Goal: Transaction & Acquisition: Purchase product/service

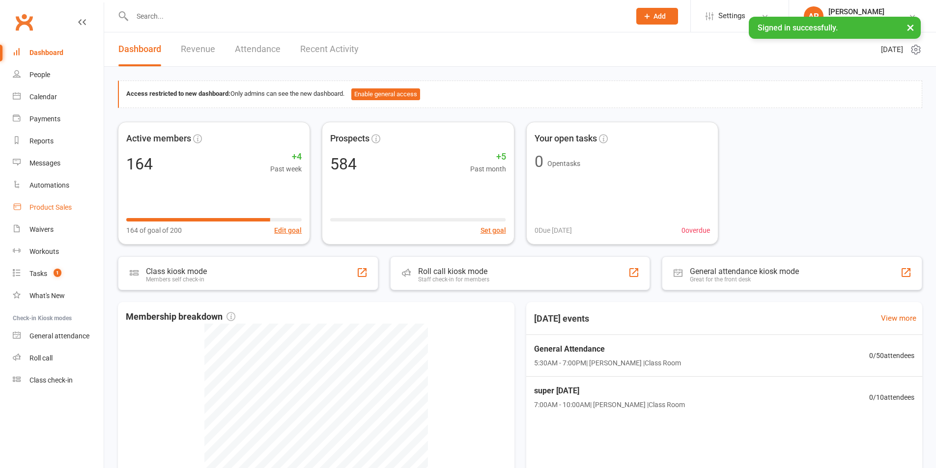
click at [61, 210] on div "Product Sales" at bounding box center [50, 207] width 42 height 8
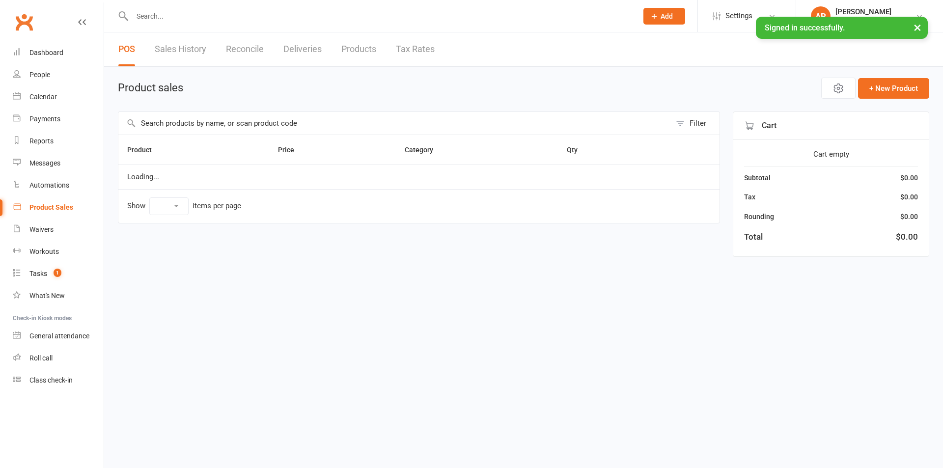
select select "25"
click at [173, 122] on input "text" at bounding box center [394, 123] width 553 height 23
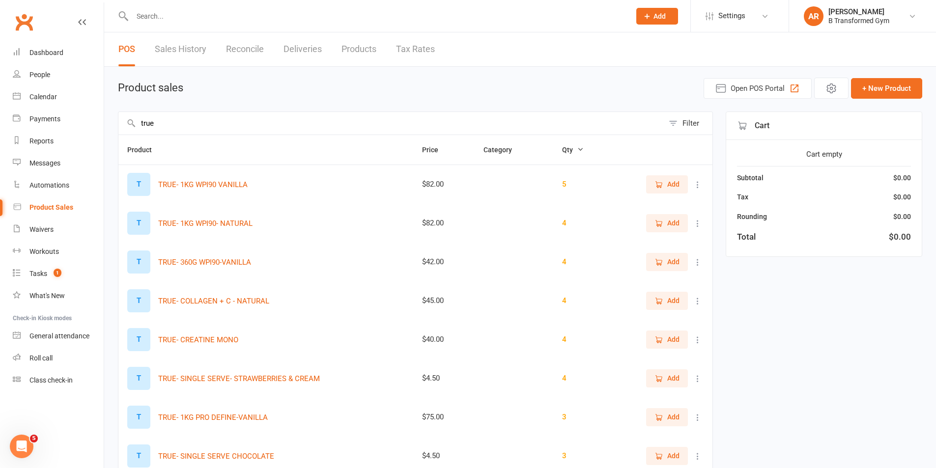
type input "true"
click at [658, 181] on icon "button" at bounding box center [658, 184] width 9 height 9
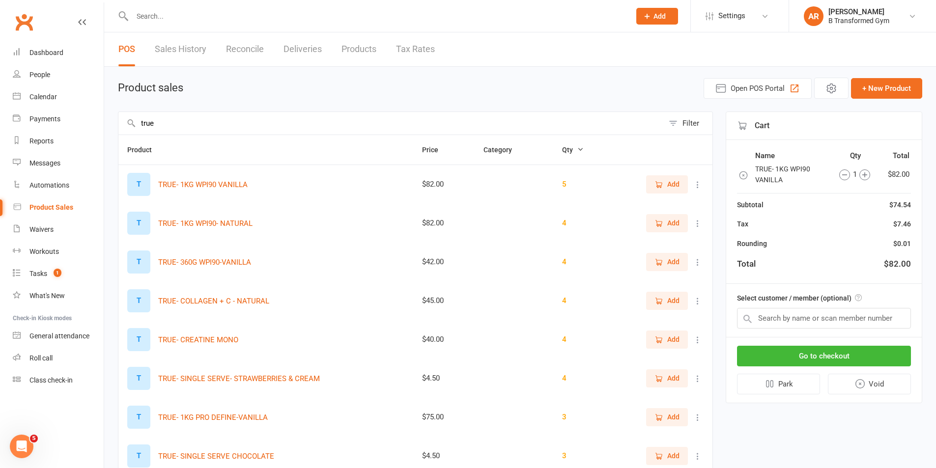
click at [148, 17] on input "text" at bounding box center [376, 16] width 494 height 14
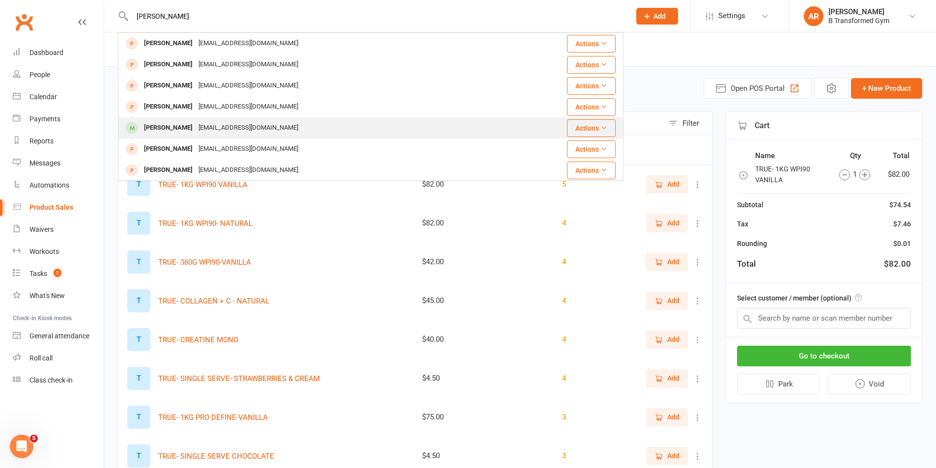
type input "david"
click at [233, 131] on div "btransformed@kabnine.one" at bounding box center [248, 128] width 106 height 14
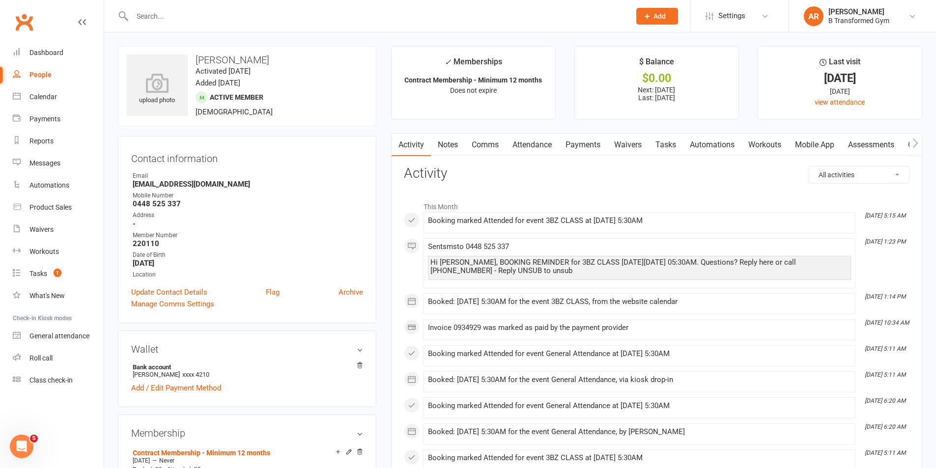
click at [579, 148] on link "Payments" at bounding box center [582, 145] width 49 height 23
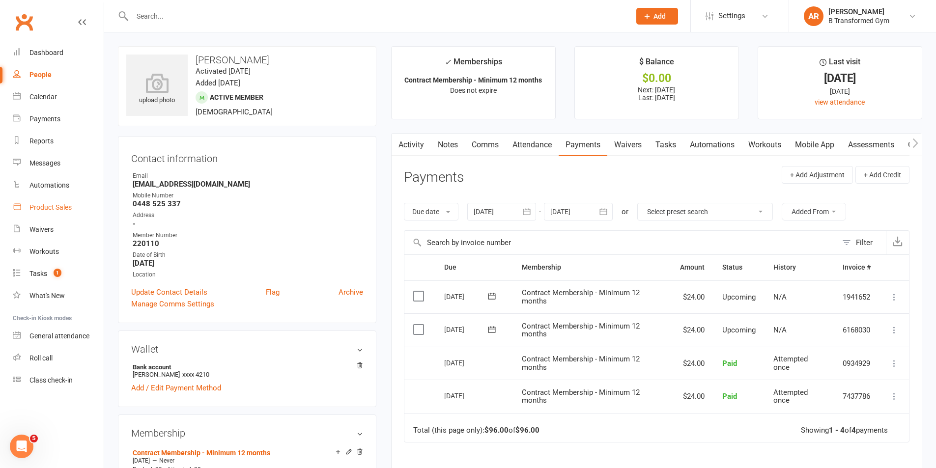
drag, startPoint x: 54, startPoint y: 205, endPoint x: 61, endPoint y: 199, distance: 9.4
click at [55, 205] on div "Product Sales" at bounding box center [50, 207] width 42 height 8
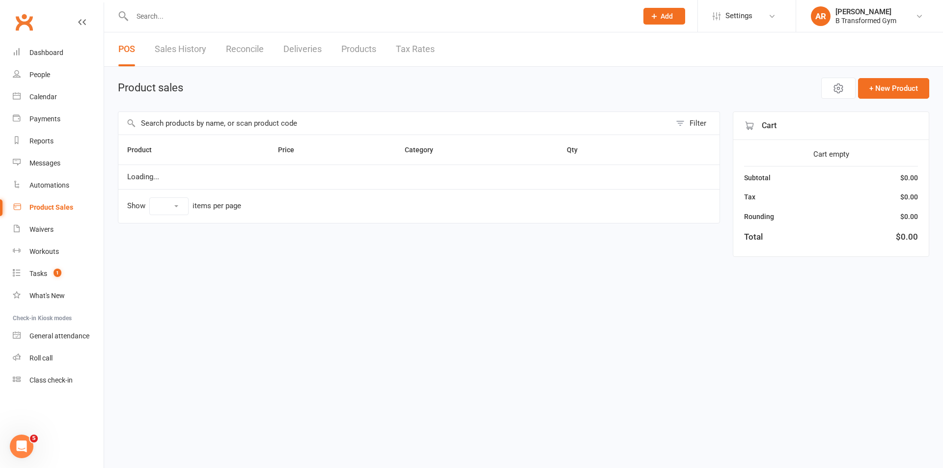
select select "25"
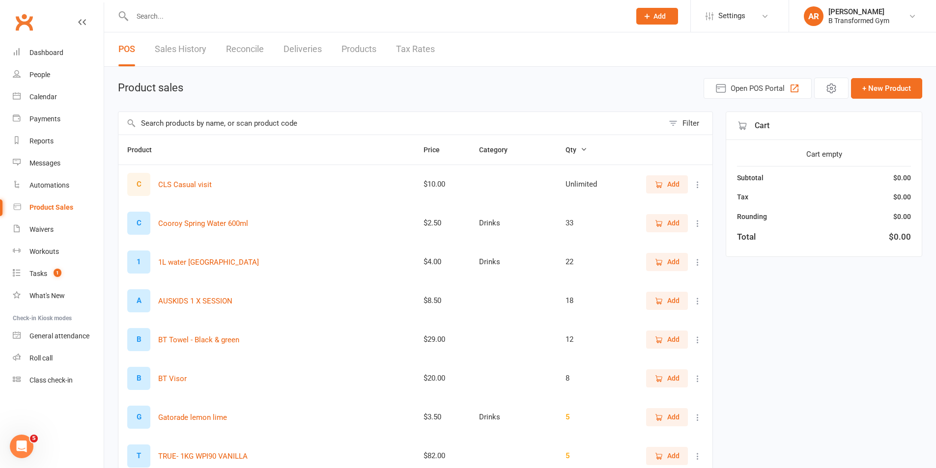
click at [194, 126] on input "text" at bounding box center [390, 123] width 545 height 23
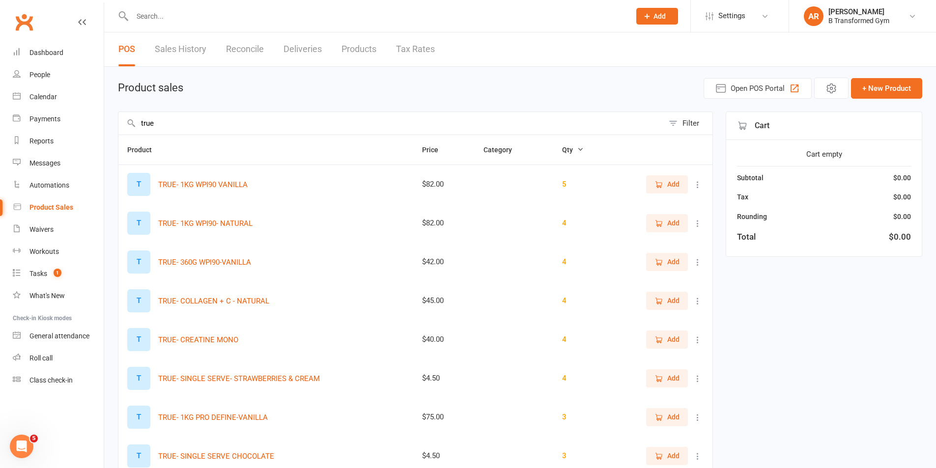
type input "true"
click at [671, 185] on span "Add" at bounding box center [673, 184] width 12 height 11
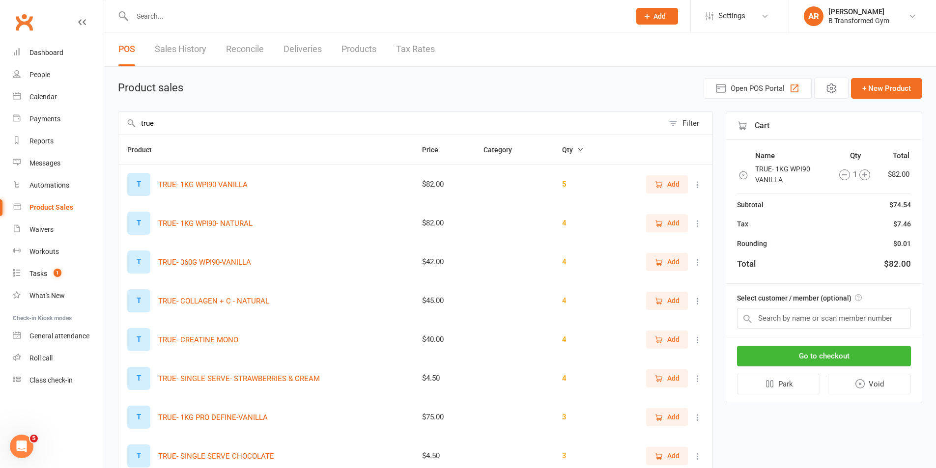
click at [866, 176] on icon "button" at bounding box center [864, 174] width 11 height 11
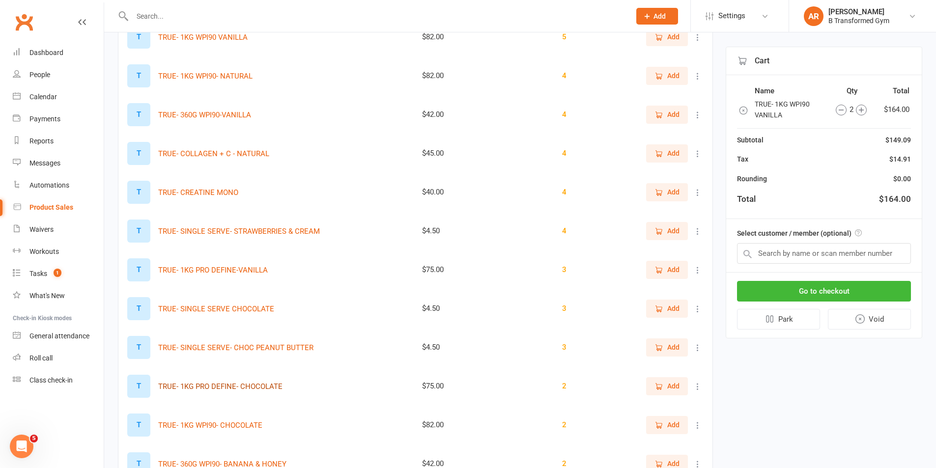
scroll to position [196, 0]
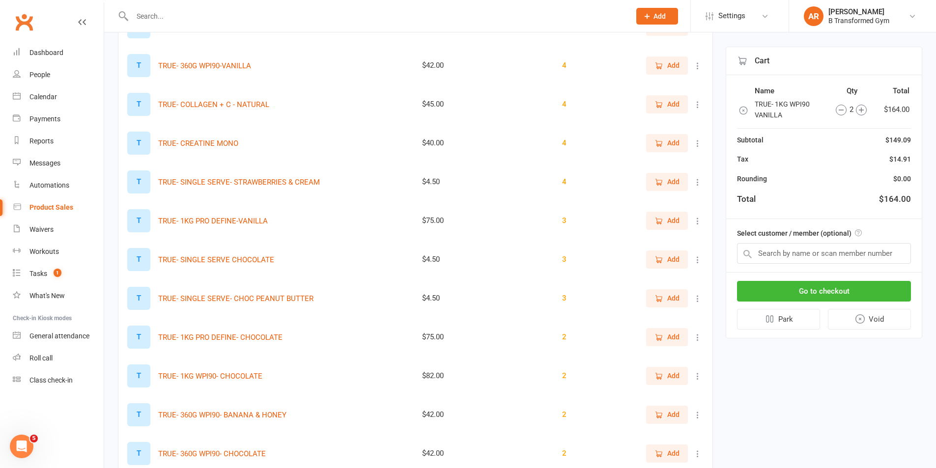
click at [655, 374] on icon "button" at bounding box center [658, 376] width 9 height 9
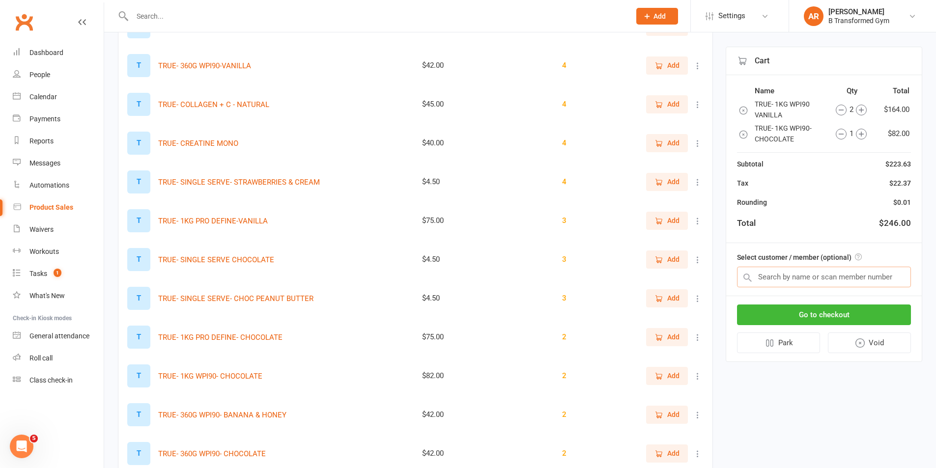
click at [815, 282] on input "text" at bounding box center [824, 277] width 174 height 21
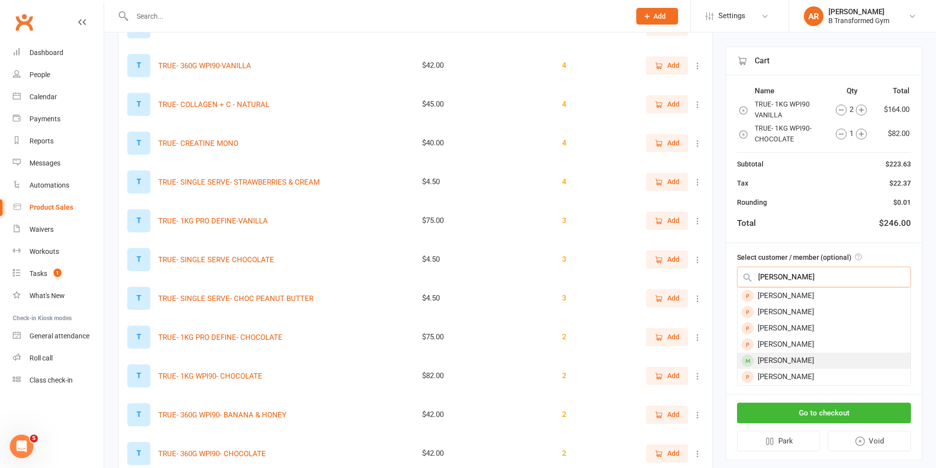
type input "david"
click at [784, 357] on div "[PERSON_NAME]" at bounding box center [823, 361] width 173 height 16
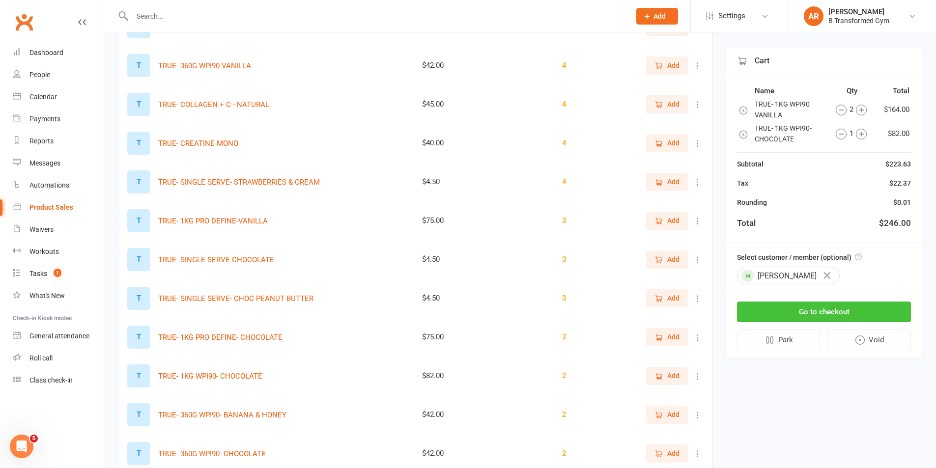
click at [831, 309] on button "Go to checkout" at bounding box center [824, 312] width 174 height 21
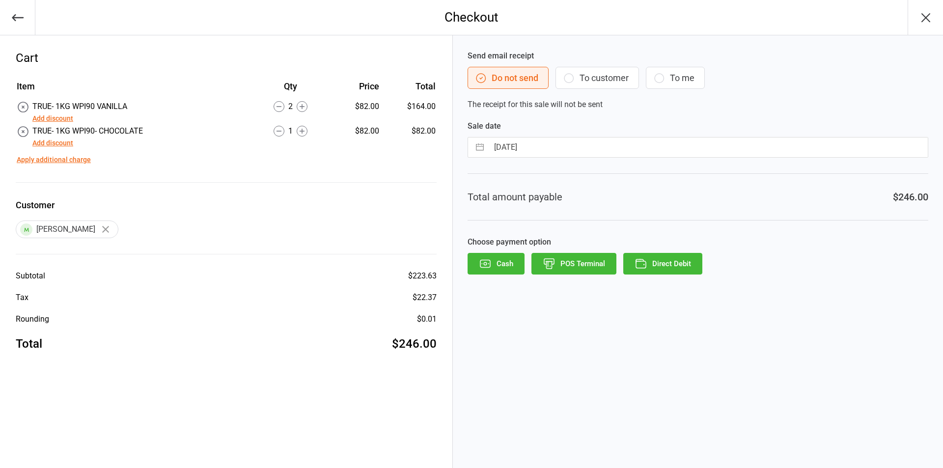
click at [53, 119] on button "Add discount" at bounding box center [52, 118] width 41 height 10
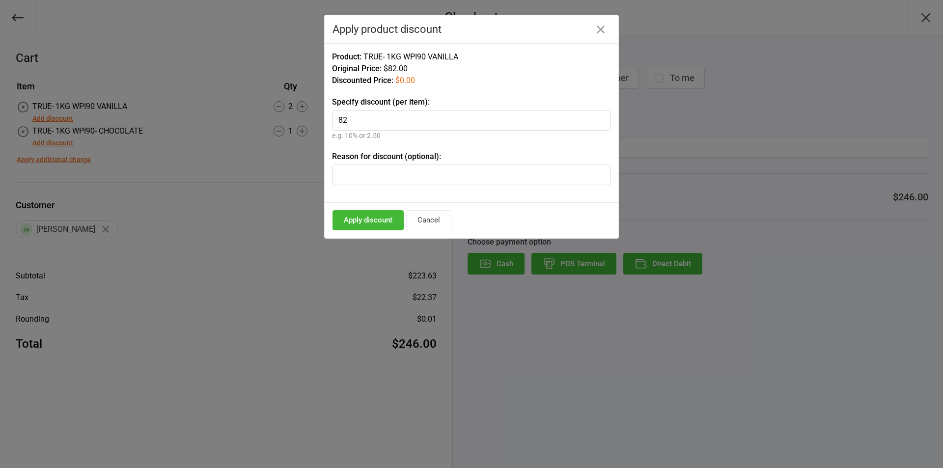
type input "82"
click at [388, 176] on input "text" at bounding box center [471, 175] width 279 height 21
drag, startPoint x: 429, startPoint y: 171, endPoint x: 315, endPoint y: 176, distance: 114.5
click at [315, 176] on div "Checkout Cart Item Qty Price Total TRUE- 1KG WPI90 VANILLA Add discount 2 $82.0…" at bounding box center [471, 234] width 943 height 468
type input "paid by bank transfer"
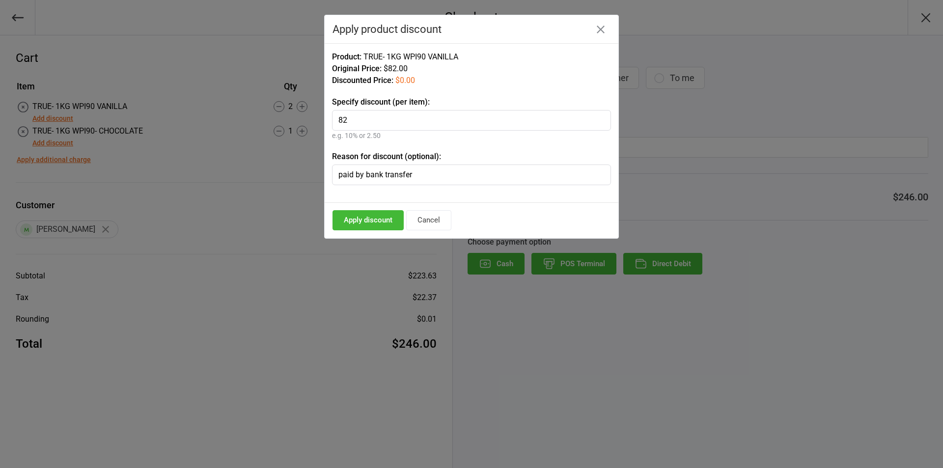
click at [371, 222] on button "Apply discount" at bounding box center [368, 220] width 71 height 20
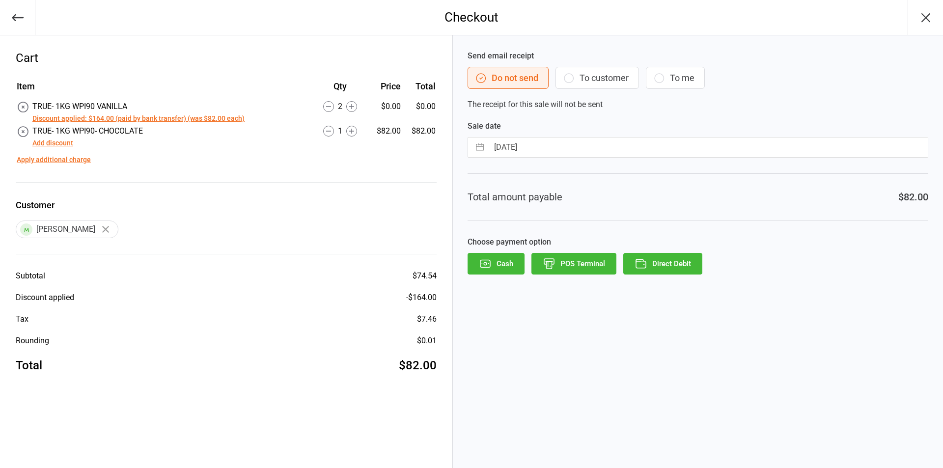
click at [55, 140] on button "Add discount" at bounding box center [52, 143] width 41 height 10
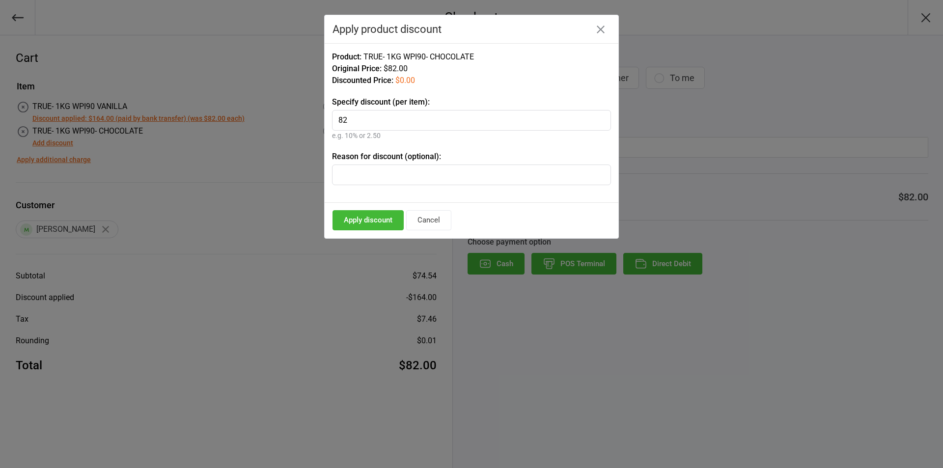
type input "82"
click at [370, 168] on input "text" at bounding box center [471, 175] width 279 height 21
paste input "paid by bank transfer"
type input "paid by bank transfer"
click at [360, 227] on button "Apply discount" at bounding box center [368, 220] width 71 height 20
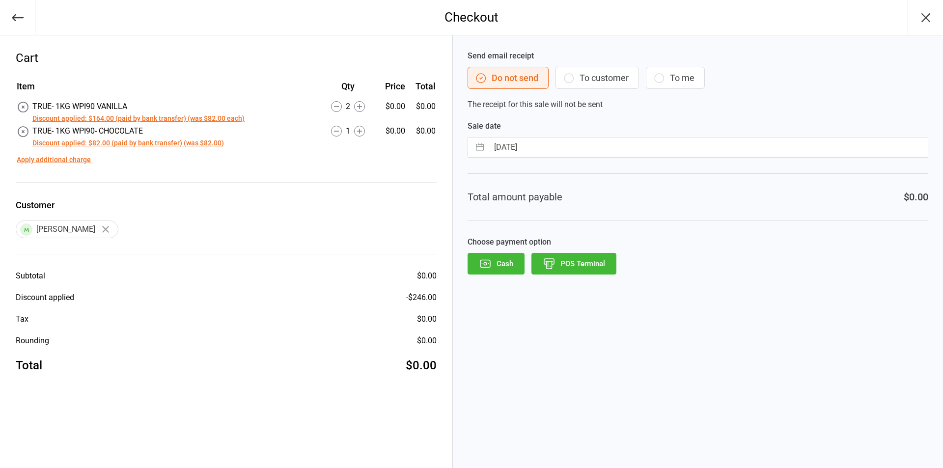
drag, startPoint x: 502, startPoint y: 267, endPoint x: 523, endPoint y: 259, distance: 22.1
click at [502, 266] on button "Cash" at bounding box center [496, 264] width 57 height 22
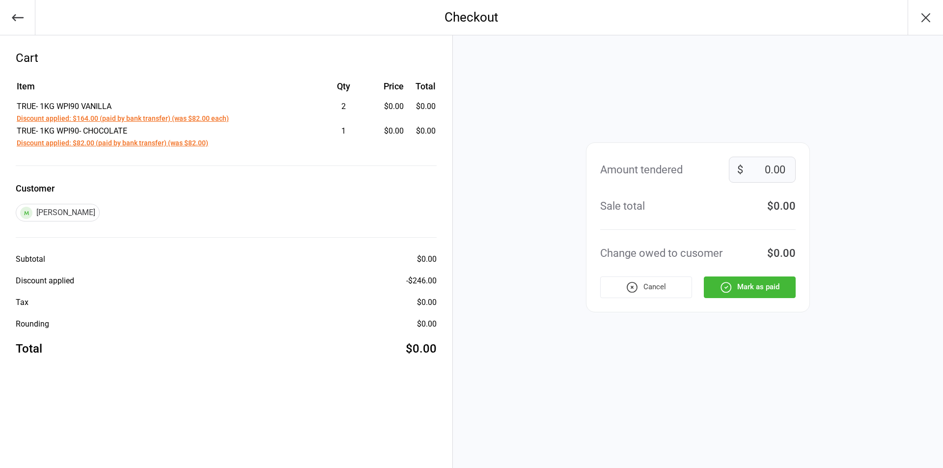
click at [755, 283] on button "Mark as paid" at bounding box center [750, 288] width 92 height 22
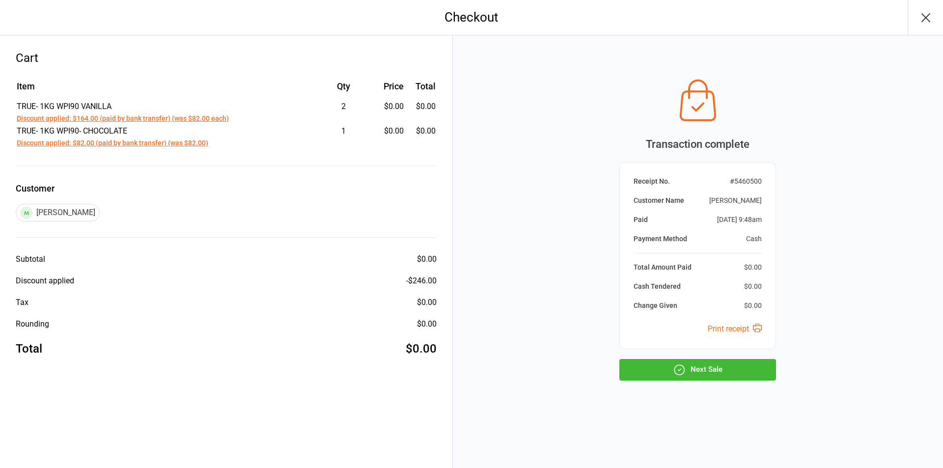
click at [688, 371] on button "Next Sale" at bounding box center [697, 370] width 157 height 22
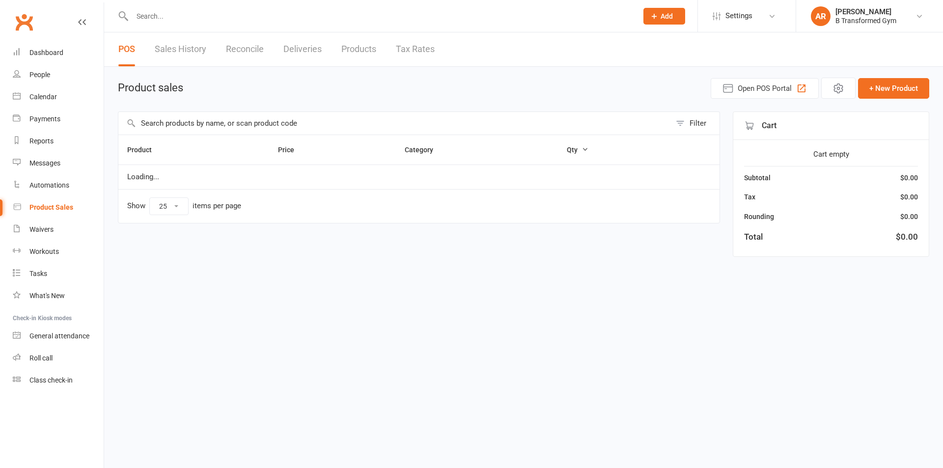
select select "25"
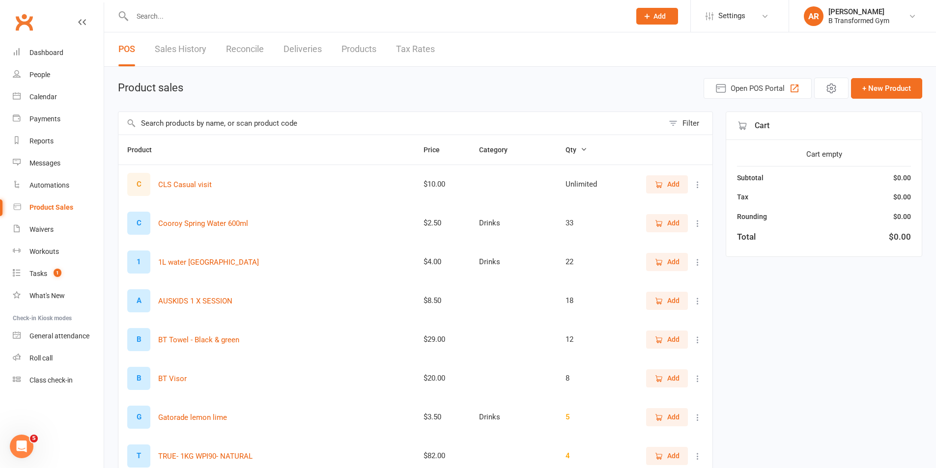
click at [241, 47] on link "Reconcile" at bounding box center [245, 49] width 38 height 34
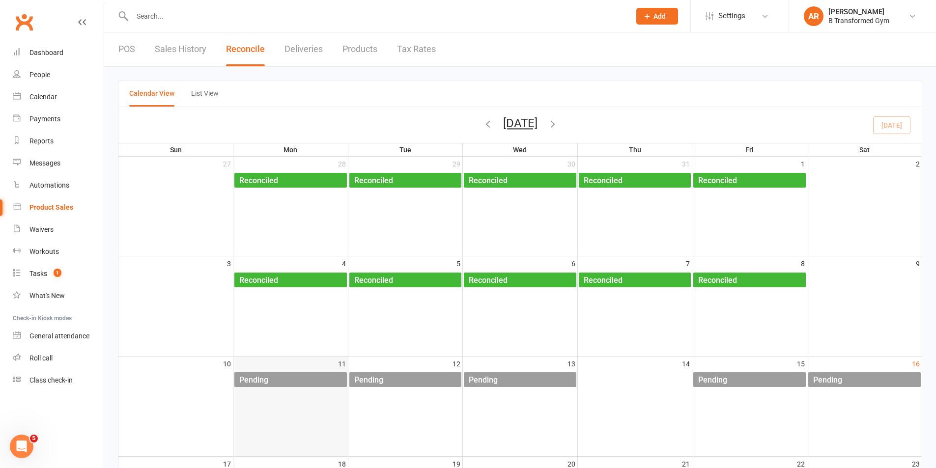
click at [315, 374] on div "Pending" at bounding box center [293, 380] width 108 height 16
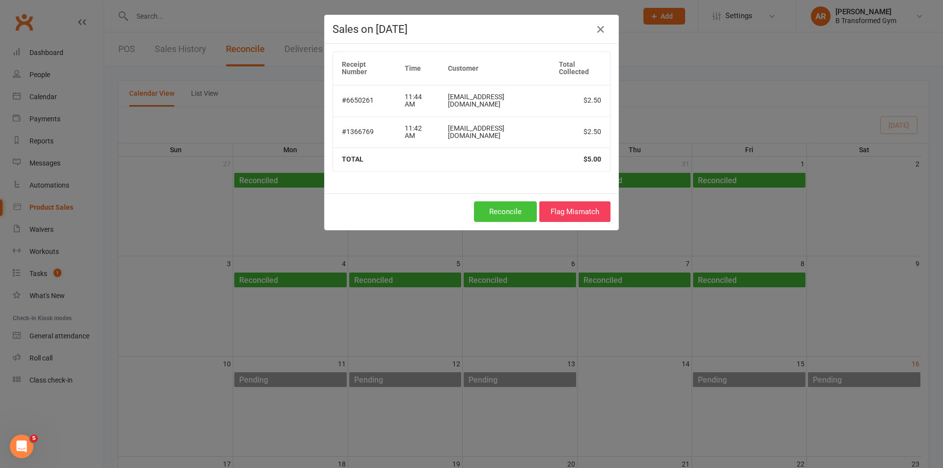
click at [496, 217] on button "Reconcile" at bounding box center [505, 211] width 63 height 21
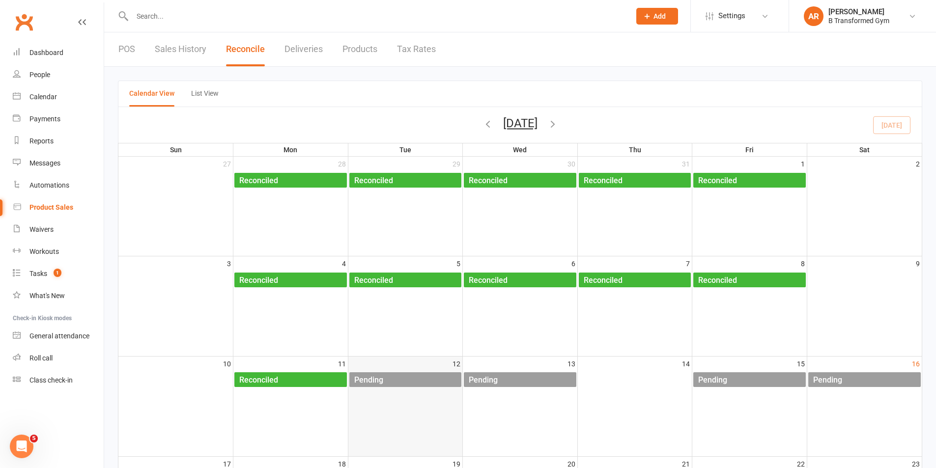
click at [409, 379] on div "Pending" at bounding box center [408, 380] width 108 height 16
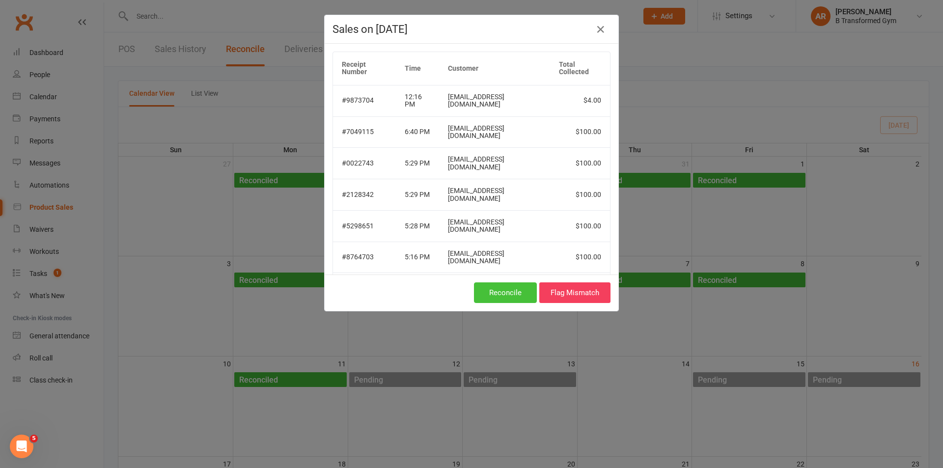
click at [498, 298] on button "Reconcile" at bounding box center [505, 292] width 63 height 21
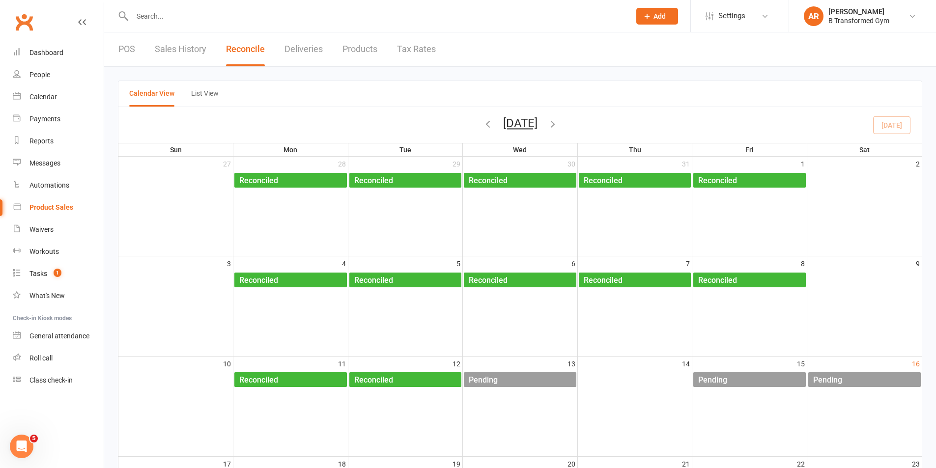
click at [528, 384] on div "Pending" at bounding box center [522, 380] width 108 height 16
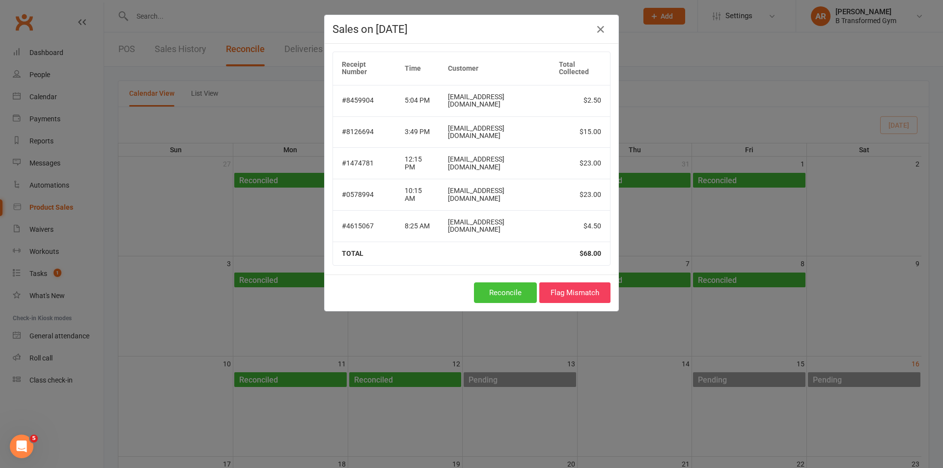
click at [507, 284] on button "Reconcile" at bounding box center [505, 292] width 63 height 21
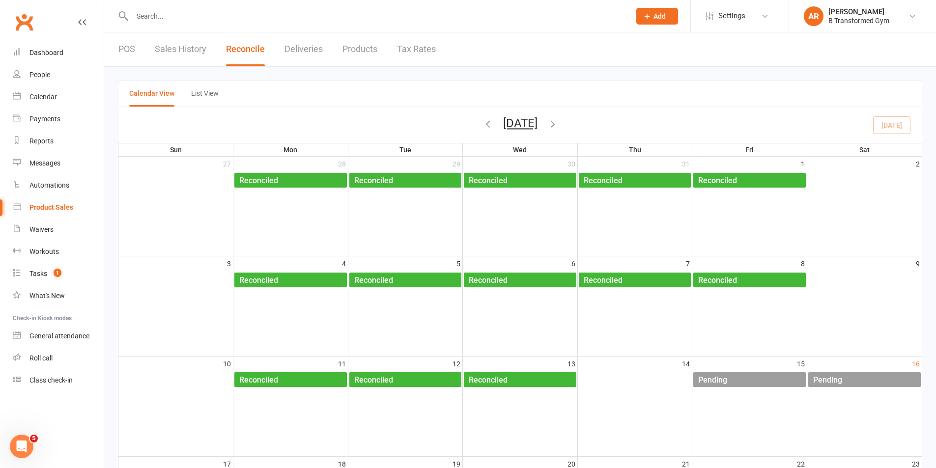
click at [858, 377] on div "Pending" at bounding box center [866, 380] width 108 height 16
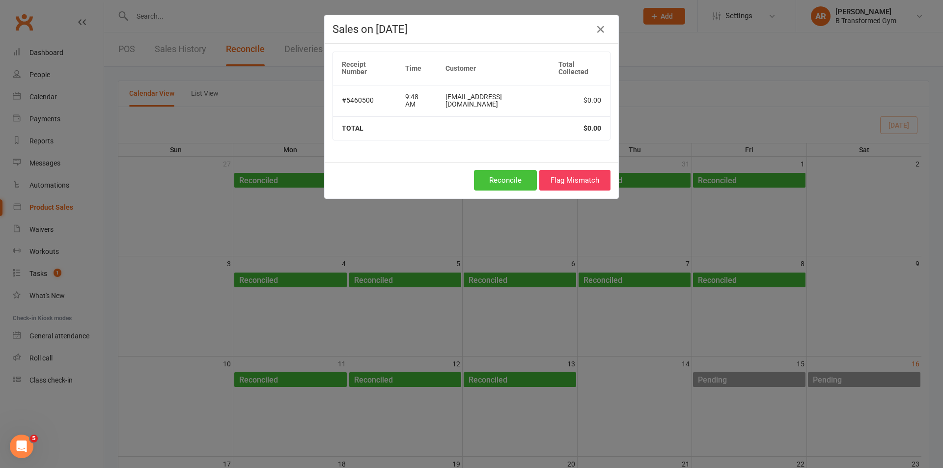
click at [511, 184] on button "Reconcile" at bounding box center [505, 180] width 63 height 21
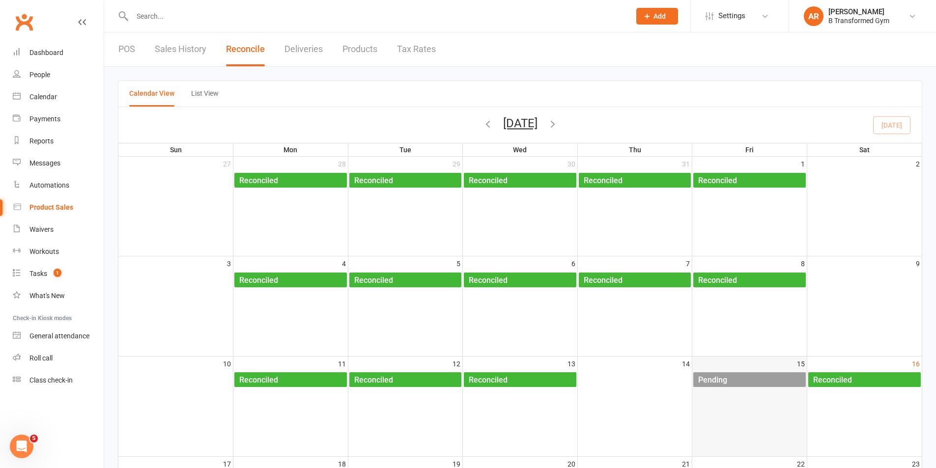
click at [749, 384] on div "Pending" at bounding box center [751, 380] width 108 height 16
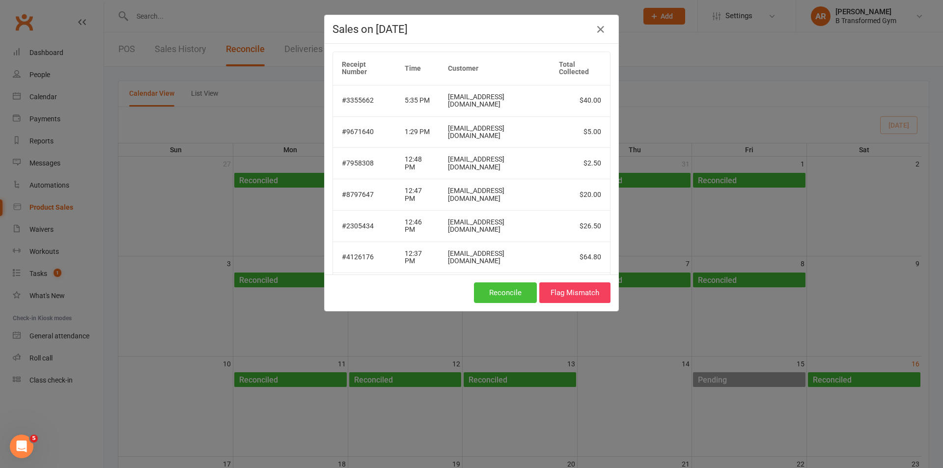
click at [520, 291] on button "Reconcile" at bounding box center [505, 292] width 63 height 21
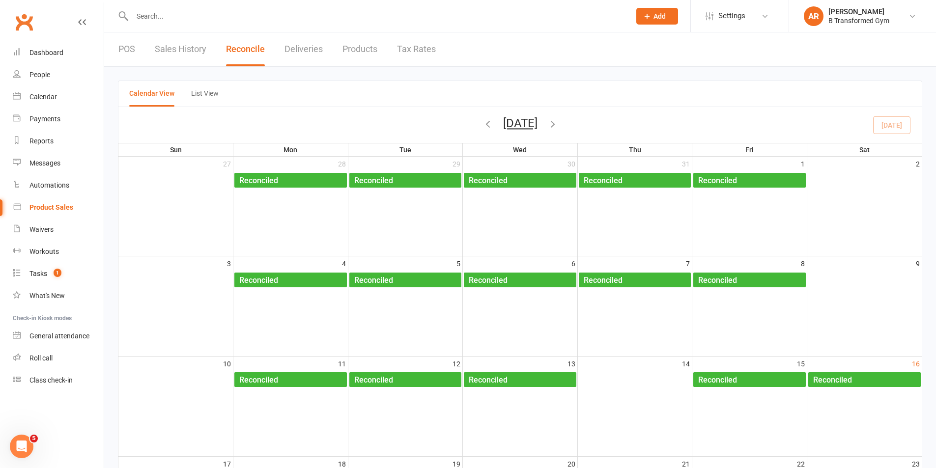
click at [193, 47] on link "Sales History" at bounding box center [181, 49] width 52 height 34
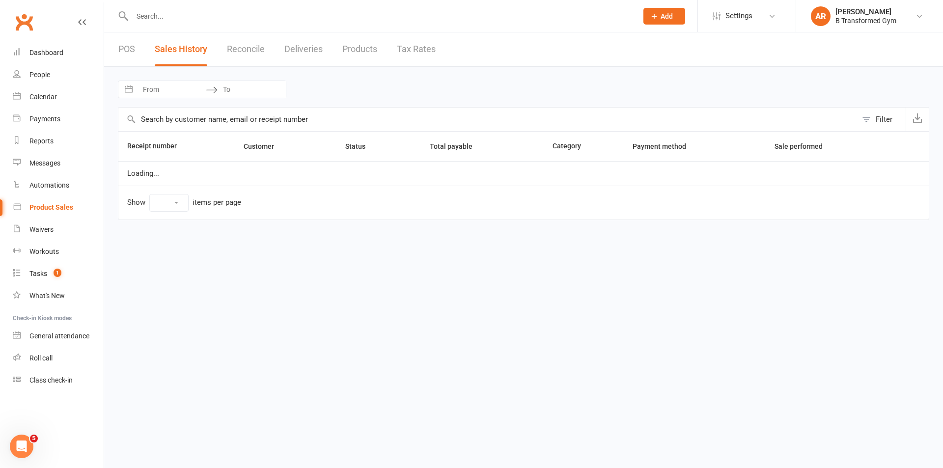
select select "100"
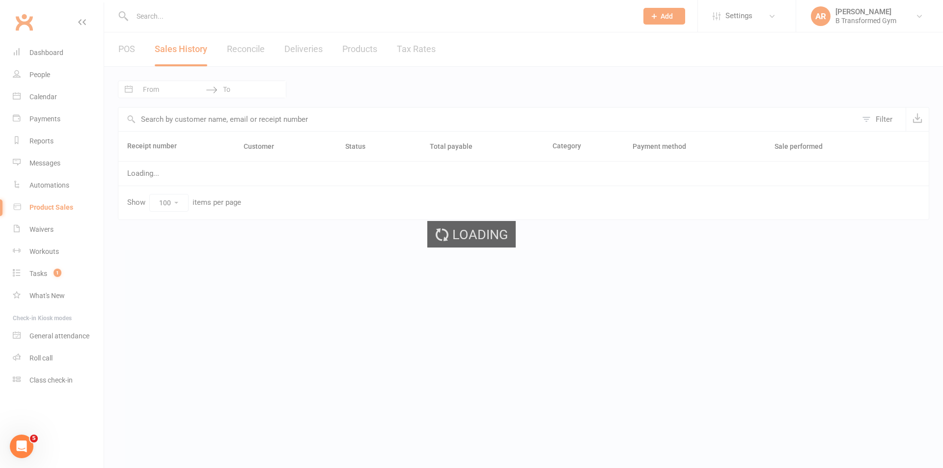
click at [186, 90] on div "Loading" at bounding box center [471, 234] width 943 height 468
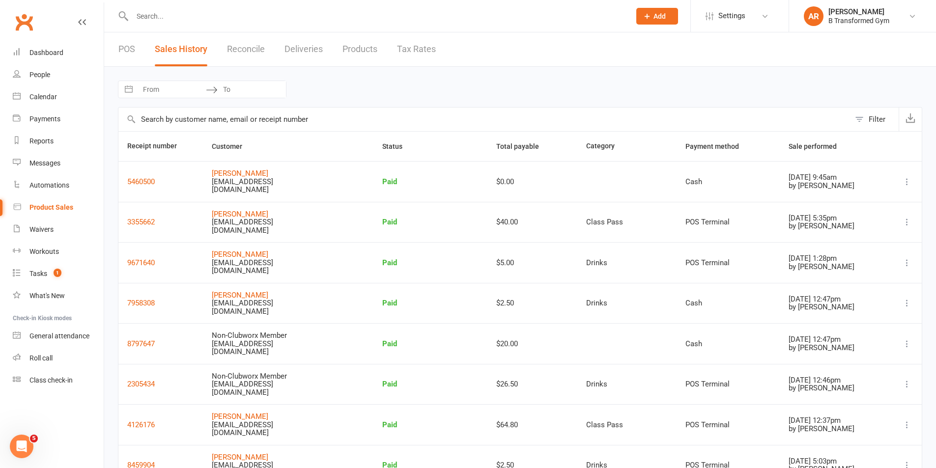
click at [181, 89] on input "From" at bounding box center [172, 89] width 68 height 17
select select "6"
select select "2025"
select select "7"
select select "2025"
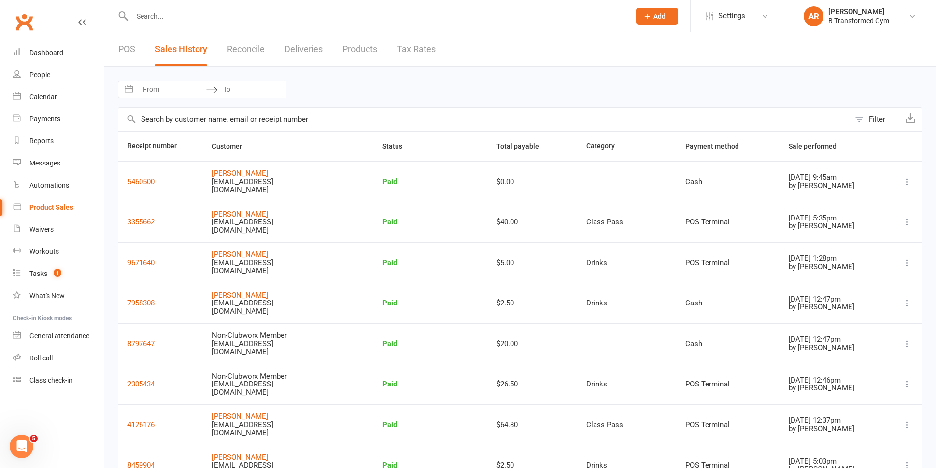
select select "8"
select select "2025"
select select "9"
select select "2025"
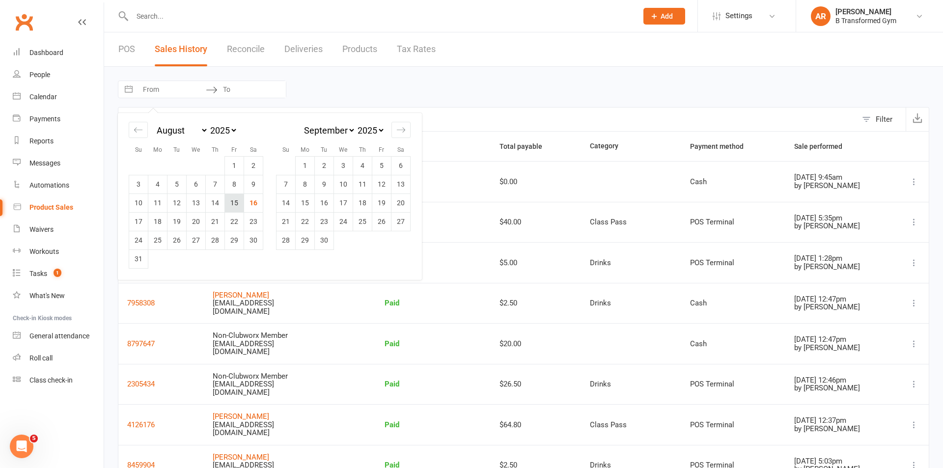
click at [236, 201] on td "15" at bounding box center [234, 203] width 19 height 19
type input "[DATE]"
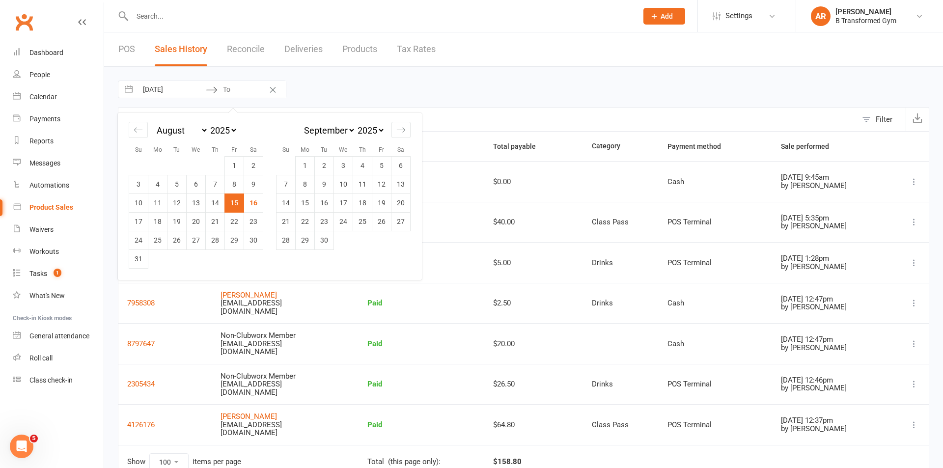
click at [233, 201] on td "15" at bounding box center [234, 203] width 19 height 19
type input "[DATE]"
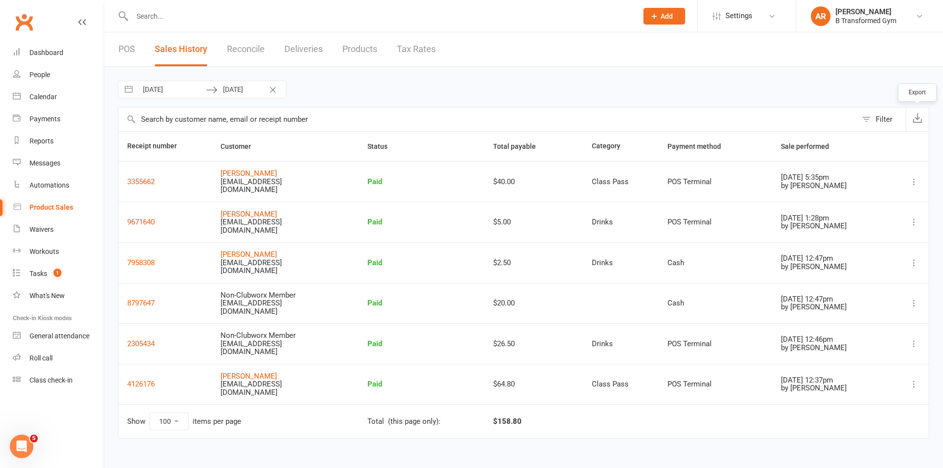
click at [920, 117] on icon "button" at bounding box center [918, 118] width 10 height 10
click at [920, 121] on icon "button" at bounding box center [918, 118] width 10 height 10
click at [235, 49] on link "Reconcile" at bounding box center [246, 49] width 38 height 34
